Goal: Transaction & Acquisition: Purchase product/service

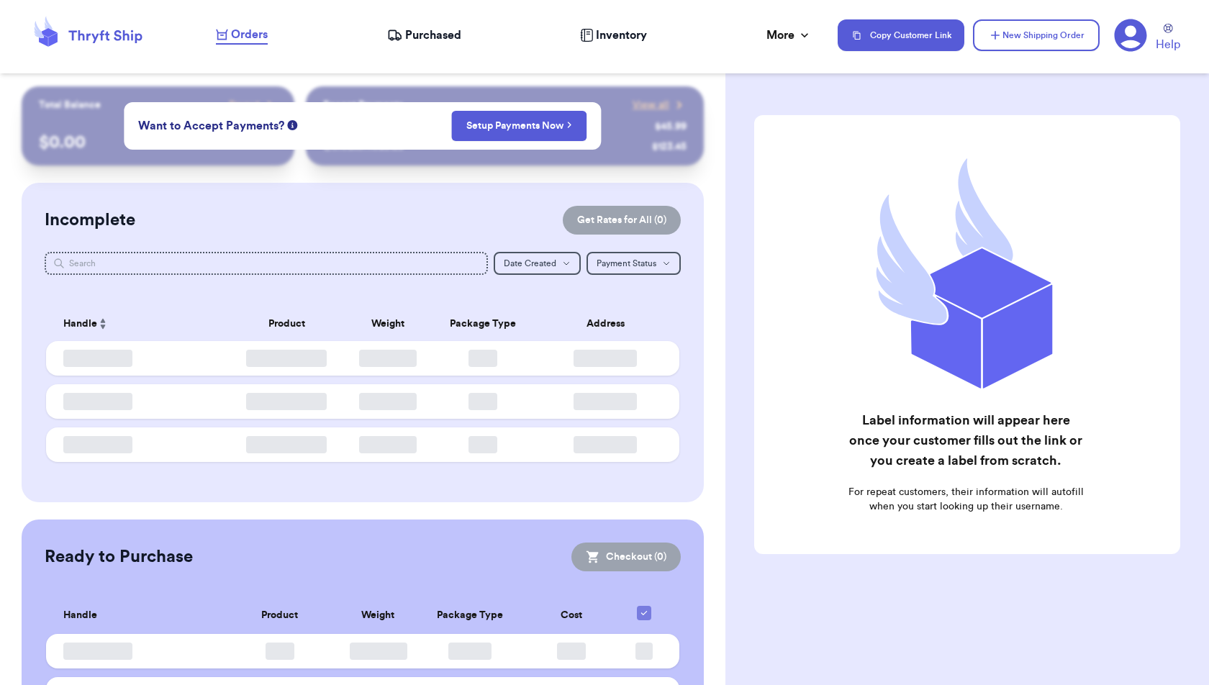
checkbox input "false"
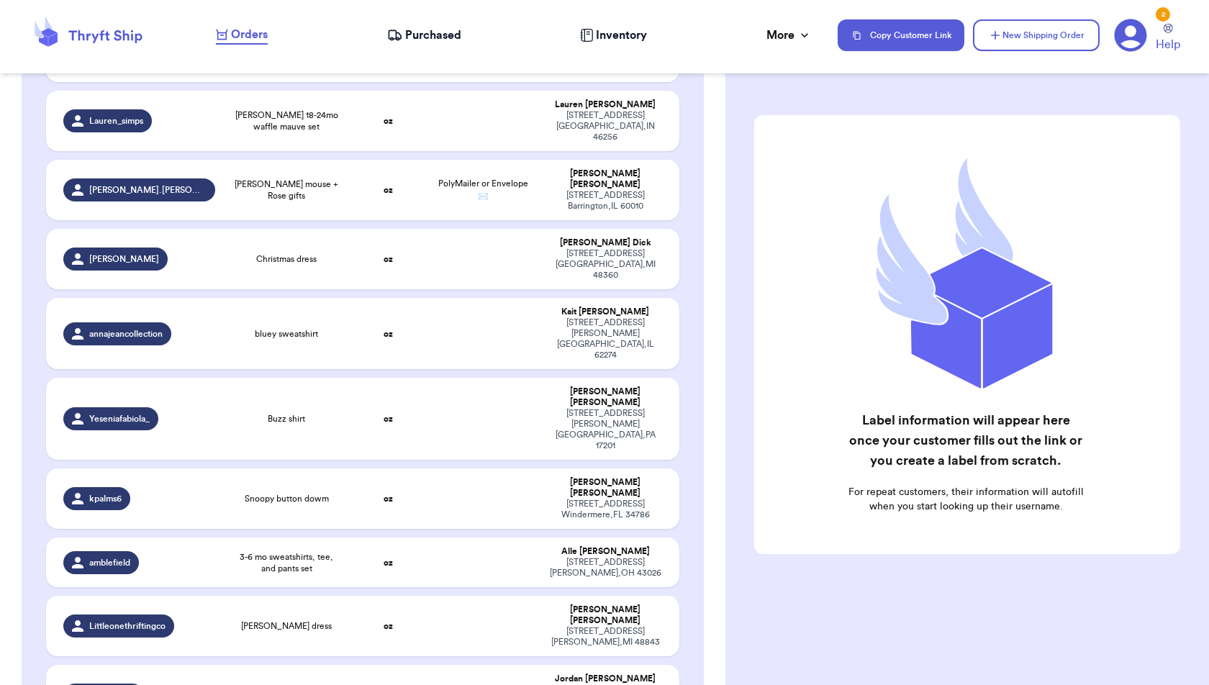
scroll to position [2684, 0]
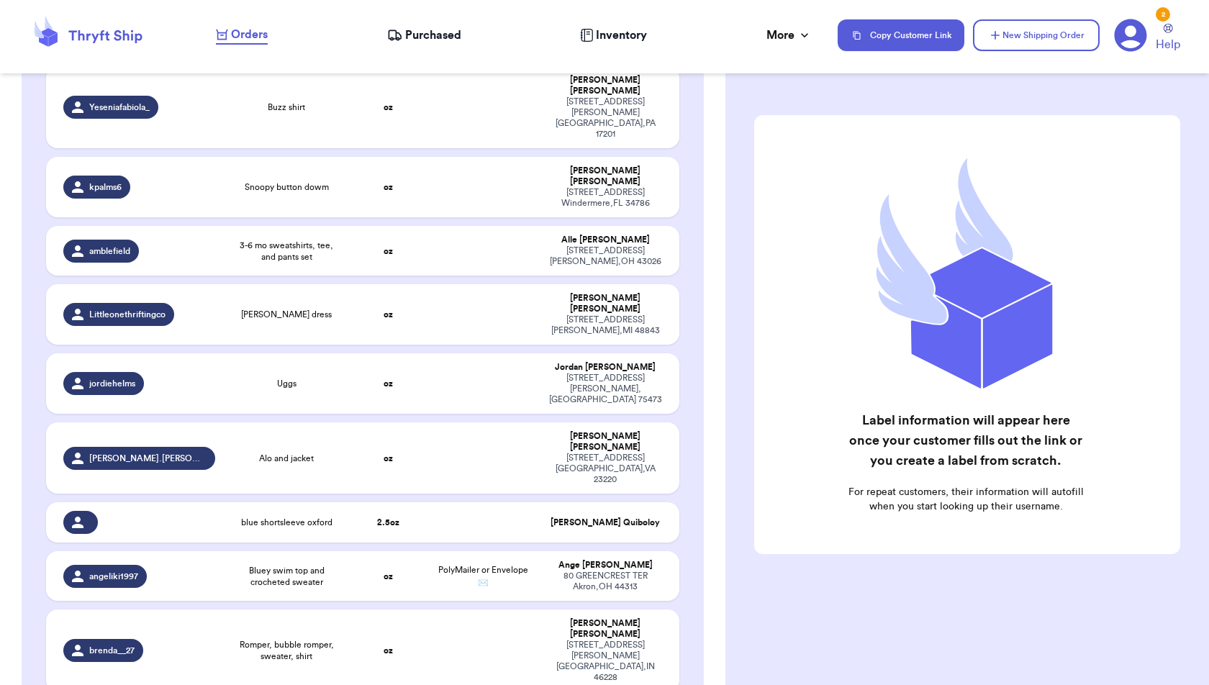
checkbox input "true"
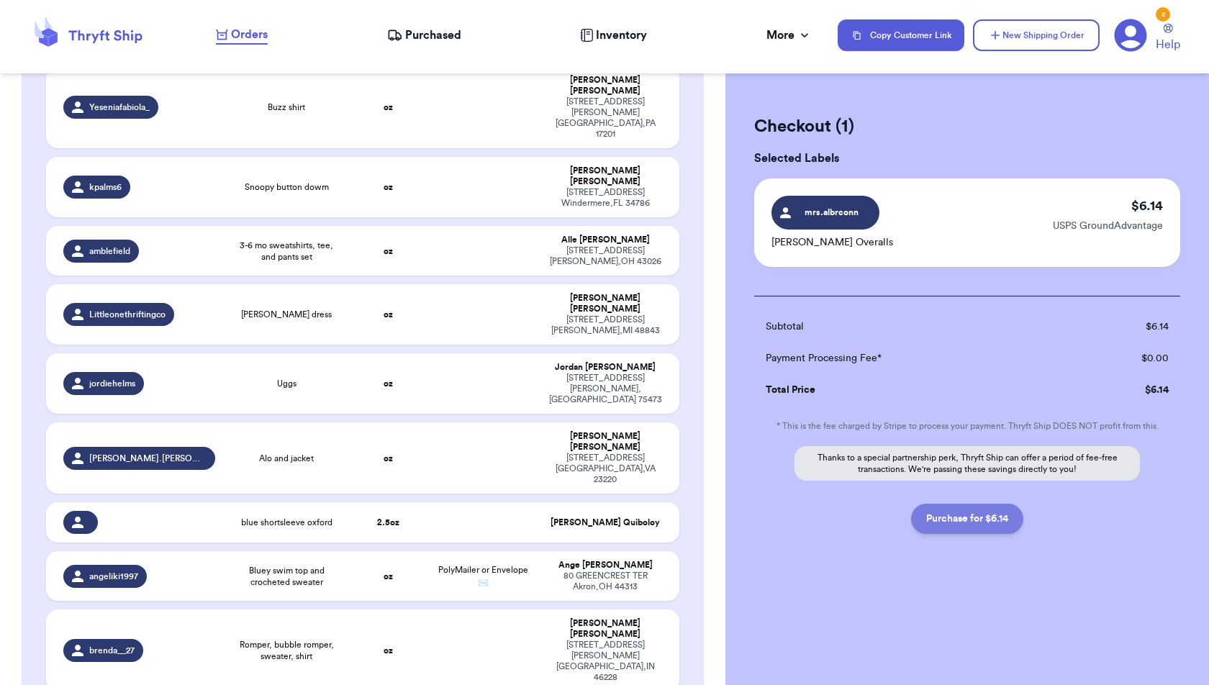
click at [974, 526] on button "Purchase for $6.14" at bounding box center [967, 519] width 112 height 30
checkbox input "false"
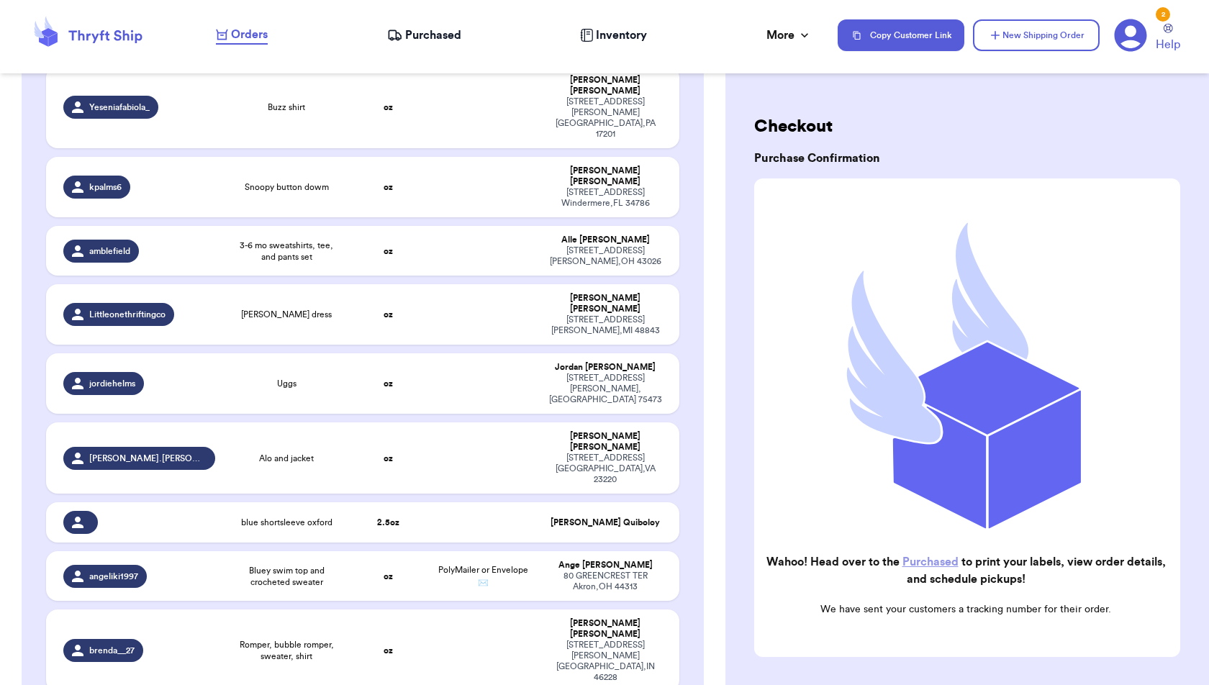
checkbox input "true"
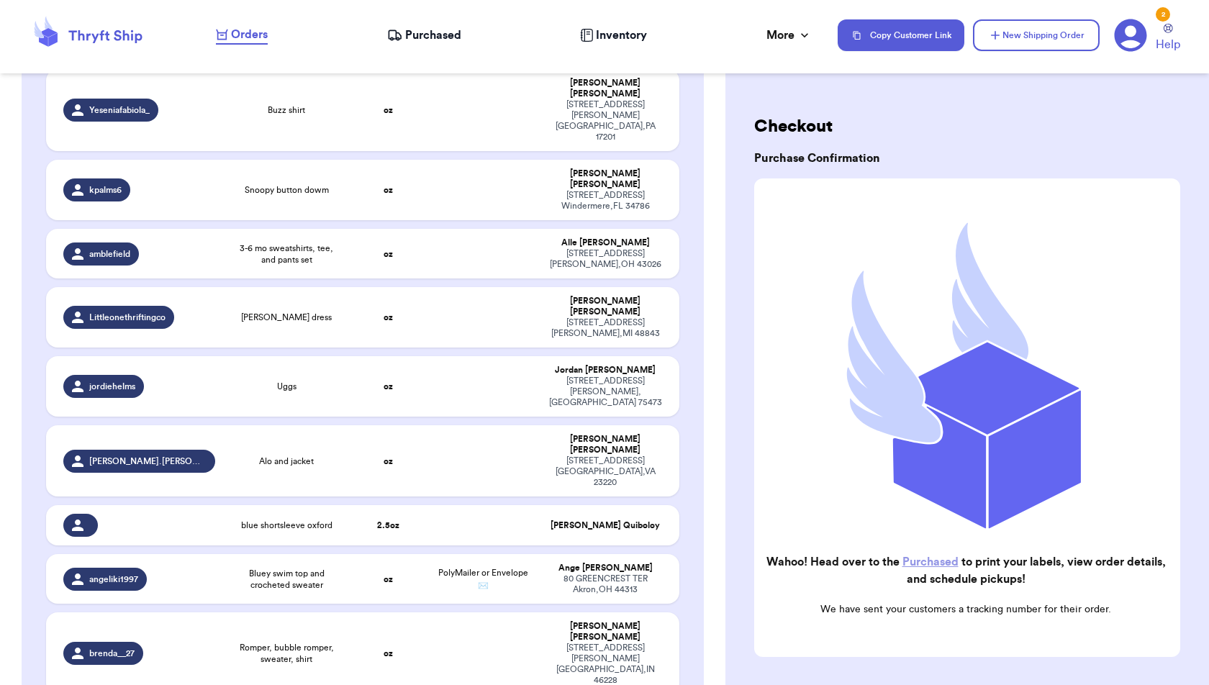
click at [459, 37] on span "Purchased" at bounding box center [433, 35] width 56 height 17
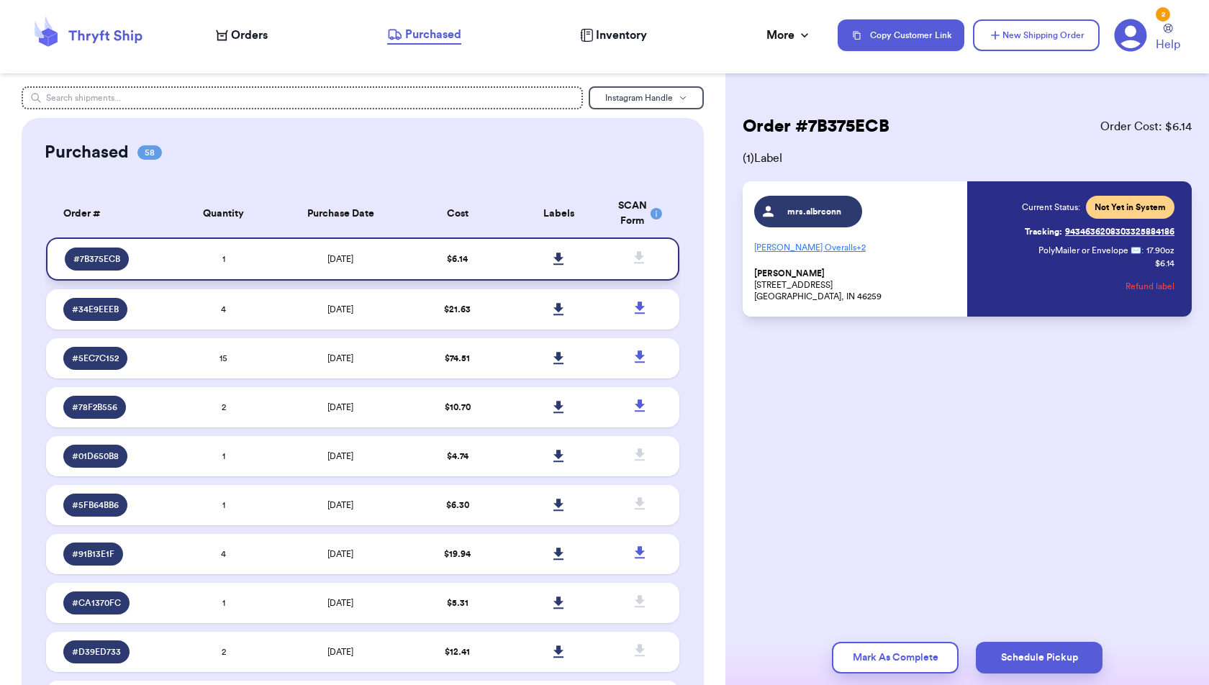
click at [558, 259] on icon at bounding box center [558, 259] width 10 height 12
